Goal: Information Seeking & Learning: Learn about a topic

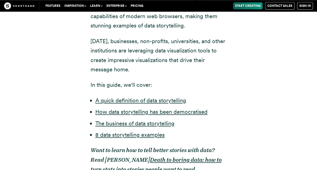
scroll to position [313, 0]
click at [154, 56] on p "[DATE], businesses, non-profits, universities, and other institutions are lever…" at bounding box center [158, 55] width 136 height 38
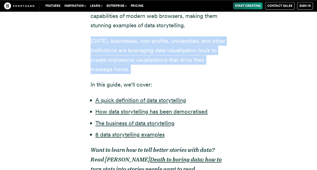
click at [154, 56] on p "[DATE], businesses, non-profits, universities, and other institutions are lever…" at bounding box center [158, 55] width 136 height 38
drag, startPoint x: 154, startPoint y: 56, endPoint x: 135, endPoint y: 69, distance: 23.1
click at [135, 69] on p "[DATE], businesses, non-profits, universities, and other institutions are lever…" at bounding box center [158, 55] width 136 height 38
click at [118, 72] on p "[DATE], businesses, non-profits, universities, and other institutions are lever…" at bounding box center [158, 55] width 136 height 38
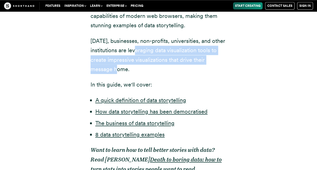
drag, startPoint x: 118, startPoint y: 72, endPoint x: 137, endPoint y: 51, distance: 28.0
click at [137, 51] on p "[DATE], businesses, non-profits, universities, and other institutions are lever…" at bounding box center [158, 55] width 136 height 38
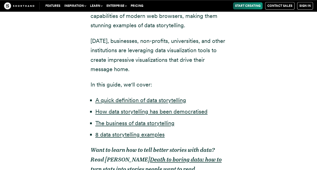
drag, startPoint x: 137, startPoint y: 51, endPoint x: 130, endPoint y: 72, distance: 21.2
click at [130, 72] on p "[DATE], businesses, non-profits, universities, and other institutions are lever…" at bounding box center [158, 55] width 136 height 38
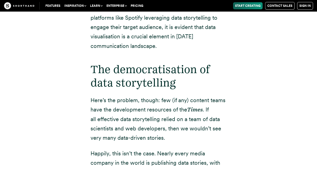
scroll to position [850, 0]
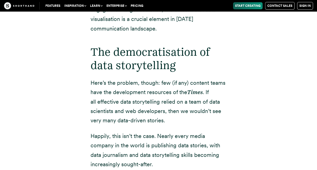
click at [151, 30] on p "Beginners to data storytelling can start by exploring simple visualisation tech…" at bounding box center [158, 0] width 136 height 66
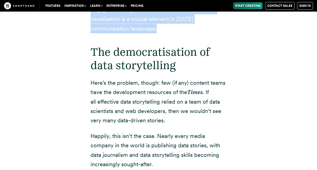
click at [151, 30] on p "Beginners to data storytelling can start by exploring simple visualisation tech…" at bounding box center [158, 0] width 136 height 66
drag, startPoint x: 151, startPoint y: 30, endPoint x: 132, endPoint y: 30, distance: 19.2
click at [132, 30] on p "Beginners to data storytelling can start by exploring simple visualisation tech…" at bounding box center [158, 0] width 136 height 66
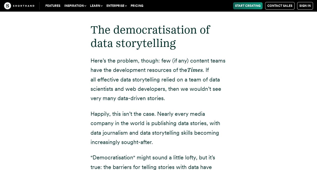
scroll to position [872, 0]
click at [144, 66] on p "Here’s the problem, though: few (if any) content teams have the development res…" at bounding box center [158, 79] width 136 height 47
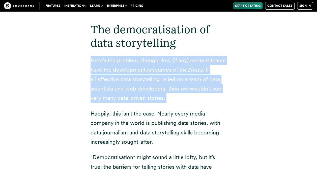
click at [144, 66] on p "Here’s the problem, though: few (if any) content teams have the development res…" at bounding box center [158, 79] width 136 height 47
drag, startPoint x: 144, startPoint y: 66, endPoint x: 136, endPoint y: 103, distance: 37.8
click at [136, 103] on p "Here’s the problem, though: few (if any) content teams have the development res…" at bounding box center [158, 79] width 136 height 47
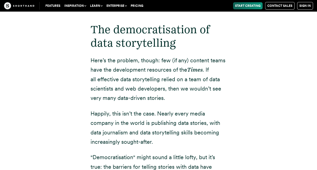
click at [140, 91] on p "Here’s the problem, though: few (if any) content teams have the development res…" at bounding box center [158, 79] width 136 height 47
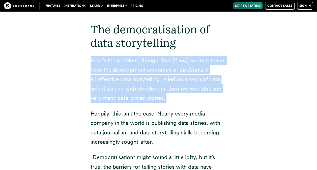
click at [140, 91] on p "Here’s the problem, though: few (if any) content teams have the development res…" at bounding box center [158, 79] width 136 height 47
drag, startPoint x: 140, startPoint y: 91, endPoint x: 143, endPoint y: 73, distance: 17.9
click at [143, 73] on p "Here’s the problem, though: few (if any) content teams have the development res…" at bounding box center [158, 79] width 136 height 47
click at [140, 71] on p "Here’s the problem, though: few (if any) content teams have the development res…" at bounding box center [158, 79] width 136 height 47
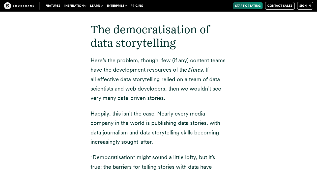
click at [140, 71] on p "Here’s the problem, though: few (if any) content teams have the development res…" at bounding box center [158, 79] width 136 height 47
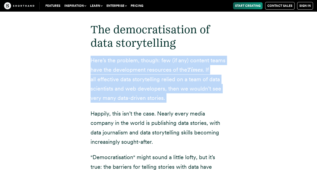
click at [140, 71] on p "Here’s the problem, though: few (if any) content teams have the development res…" at bounding box center [158, 79] width 136 height 47
drag, startPoint x: 140, startPoint y: 71, endPoint x: 132, endPoint y: 91, distance: 21.4
click at [132, 91] on p "Here’s the problem, though: few (if any) content teams have the development res…" at bounding box center [158, 79] width 136 height 47
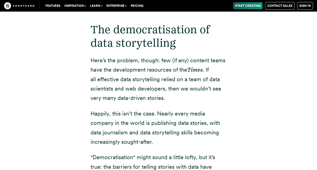
click at [132, 91] on p "Here’s the problem, though: few (if any) content teams have the development res…" at bounding box center [158, 79] width 136 height 47
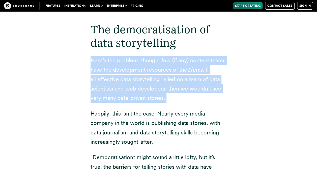
click at [132, 91] on p "Here’s the problem, though: few (if any) content teams have the development res…" at bounding box center [158, 79] width 136 height 47
drag, startPoint x: 132, startPoint y: 91, endPoint x: 125, endPoint y: 78, distance: 14.9
click at [125, 78] on p "Here’s the problem, though: few (if any) content teams have the development res…" at bounding box center [158, 79] width 136 height 47
drag, startPoint x: 125, startPoint y: 78, endPoint x: 119, endPoint y: 71, distance: 8.7
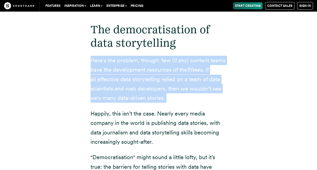
click at [119, 71] on p "Here’s the problem, though: few (if any) content teams have the development res…" at bounding box center [158, 79] width 136 height 47
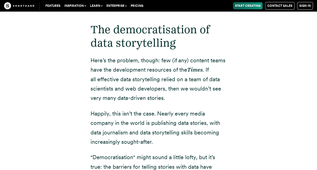
click at [145, 69] on p "Here’s the problem, though: few (if any) content teams have the development res…" at bounding box center [158, 79] width 136 height 47
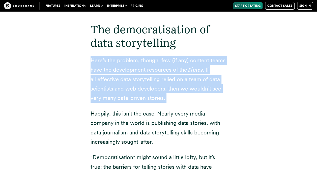
click at [145, 69] on p "Here’s the problem, though: few (if any) content teams have the development res…" at bounding box center [158, 79] width 136 height 47
drag, startPoint x: 145, startPoint y: 69, endPoint x: 140, endPoint y: 83, distance: 14.5
click at [140, 83] on p "Here’s the problem, though: few (if any) content teams have the development res…" at bounding box center [158, 79] width 136 height 47
drag, startPoint x: 75, startPoint y: 83, endPoint x: 63, endPoint y: 68, distance: 19.0
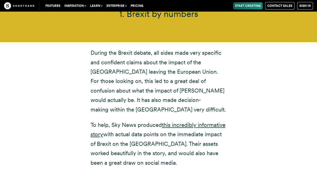
scroll to position [1831, 0]
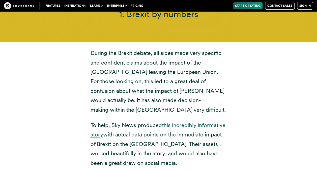
click at [189, 122] on link "this incredibly informative story" at bounding box center [157, 130] width 135 height 16
